Goal: Task Accomplishment & Management: Manage account settings

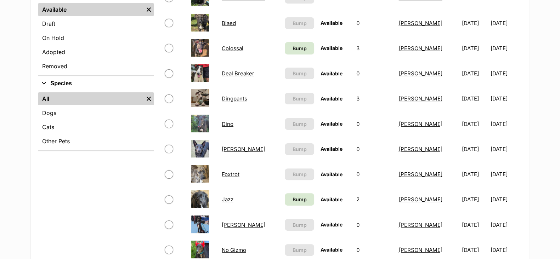
scroll to position [221, 0]
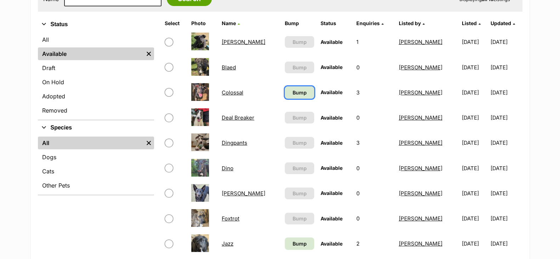
click at [298, 95] on span "Bump" at bounding box center [299, 92] width 14 height 7
